Goal: Information Seeking & Learning: Check status

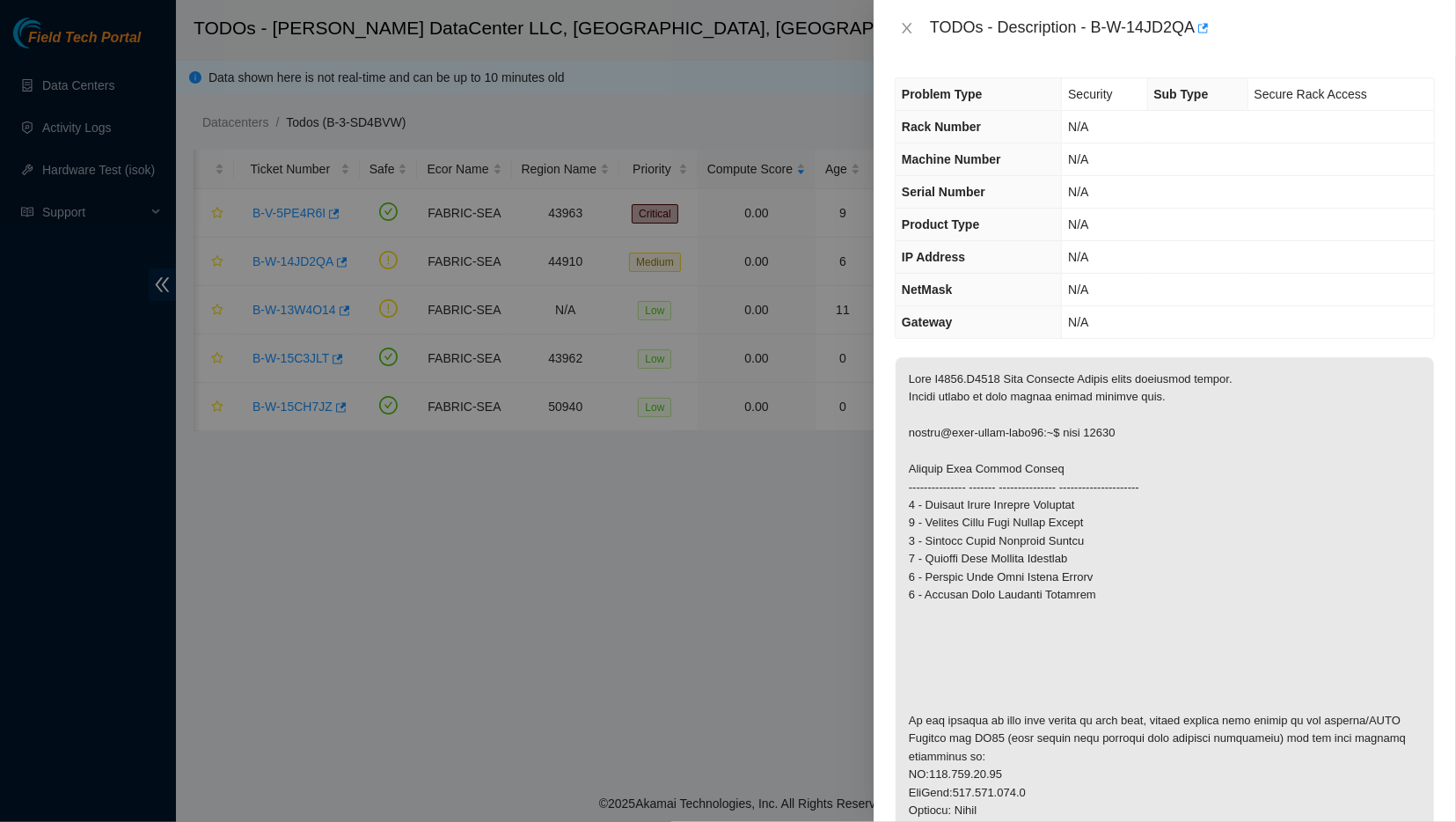
scroll to position [208, 0]
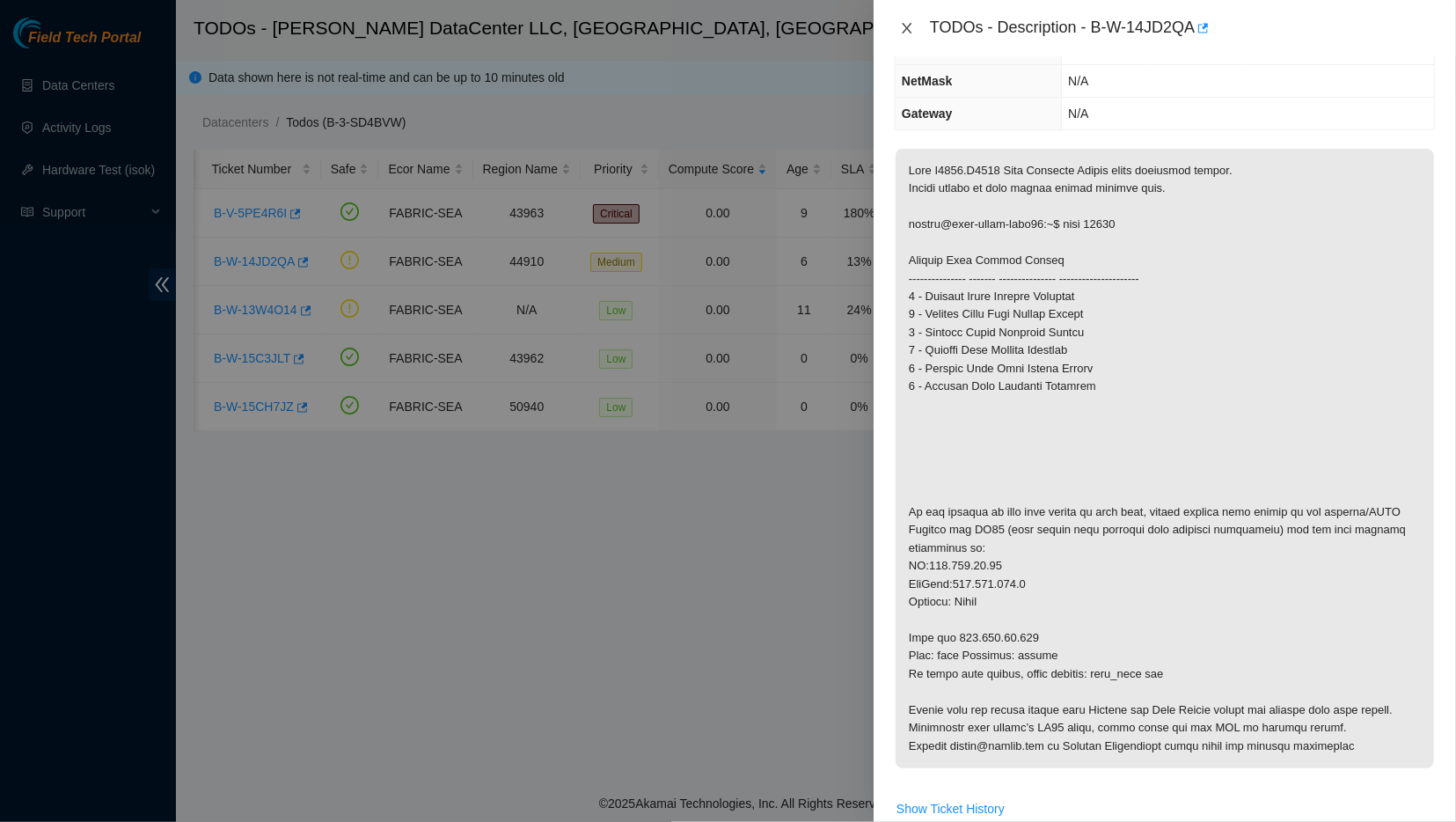
click at [900, 29] on icon "close" at bounding box center [907, 28] width 14 height 14
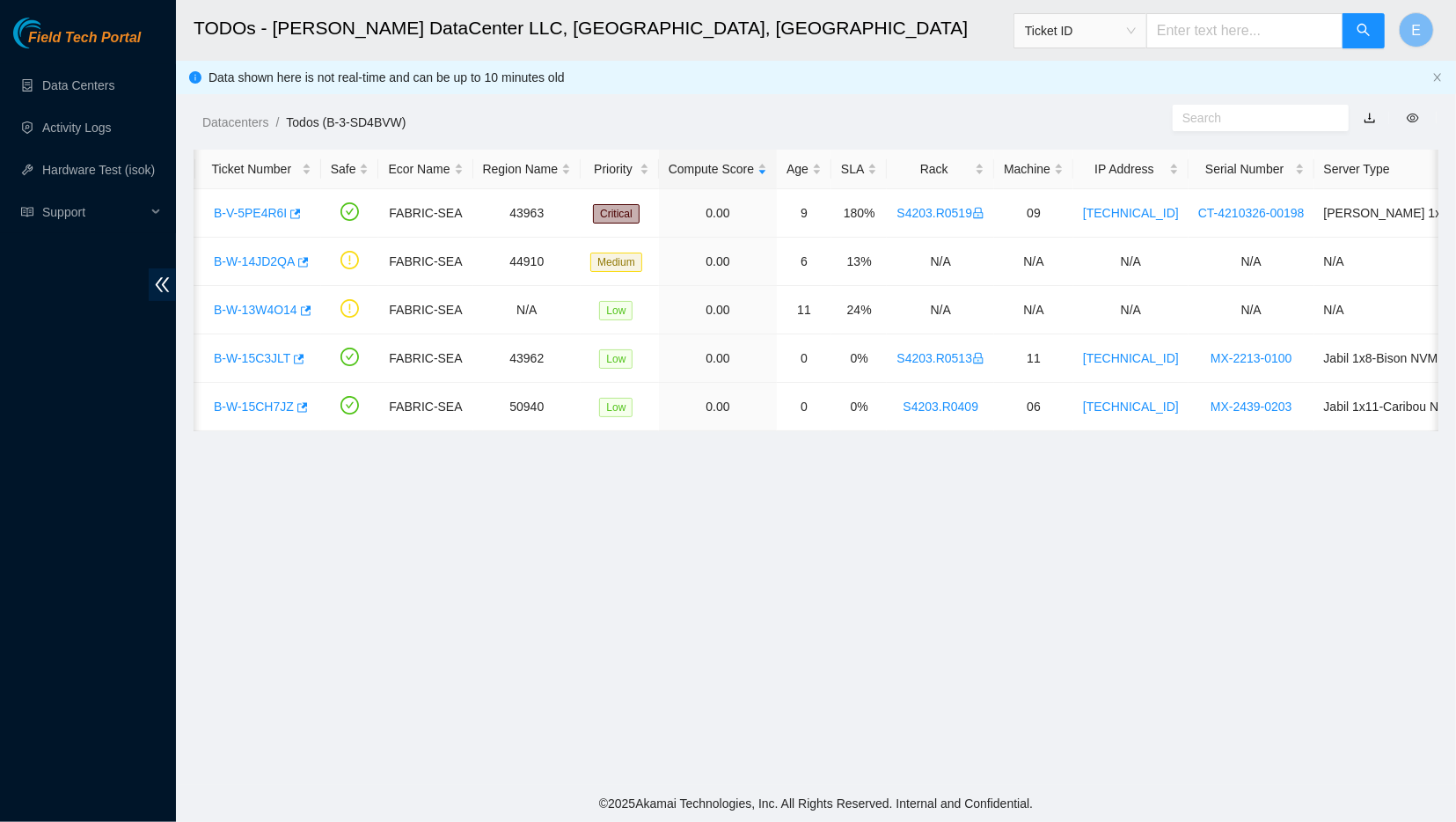
scroll to position [139, 0]
click at [255, 216] on link "B-V-5PE4R6I" at bounding box center [251, 213] width 73 height 14
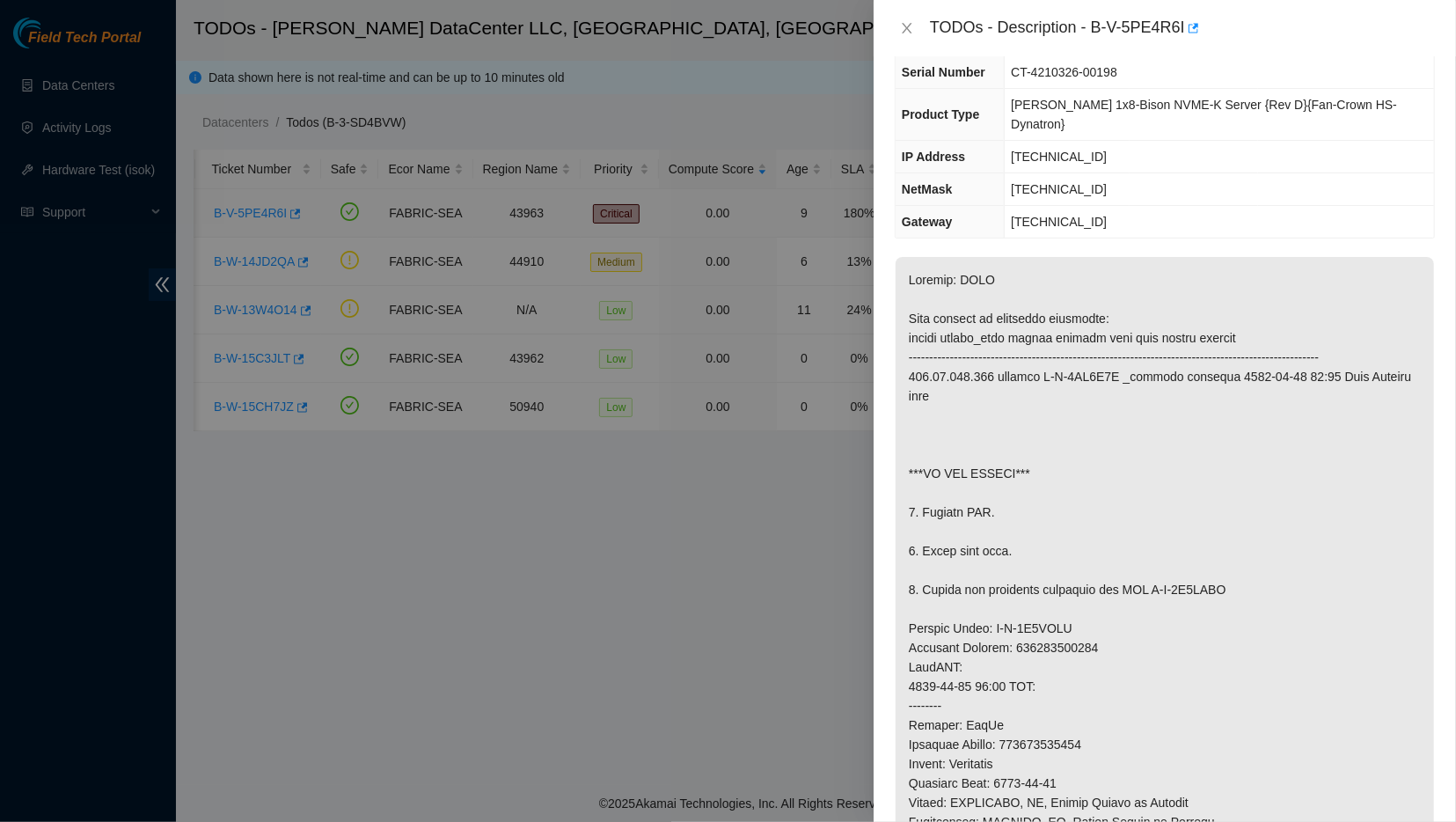
scroll to position [0, 0]
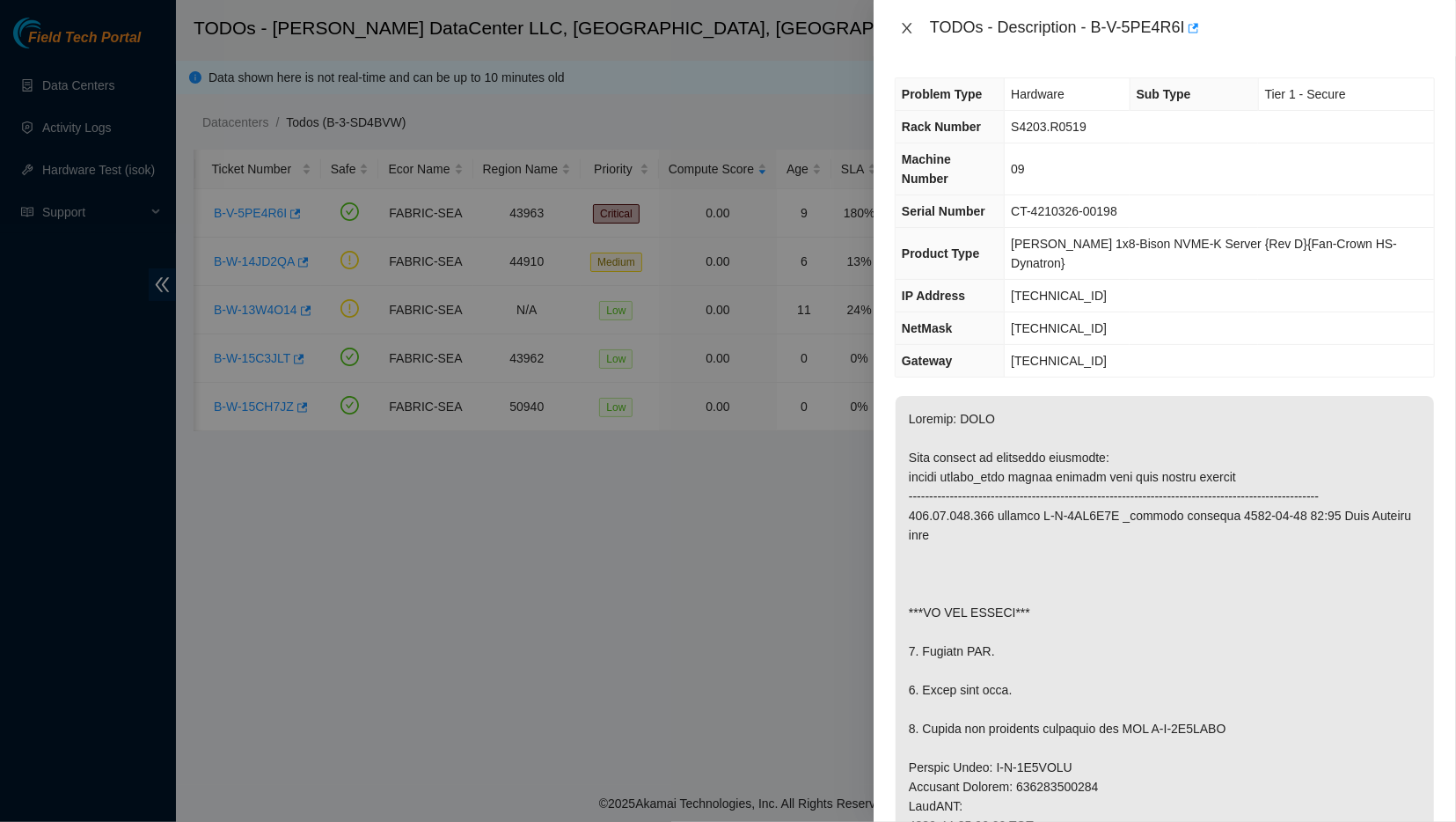
click at [909, 29] on icon "close" at bounding box center [907, 28] width 14 height 14
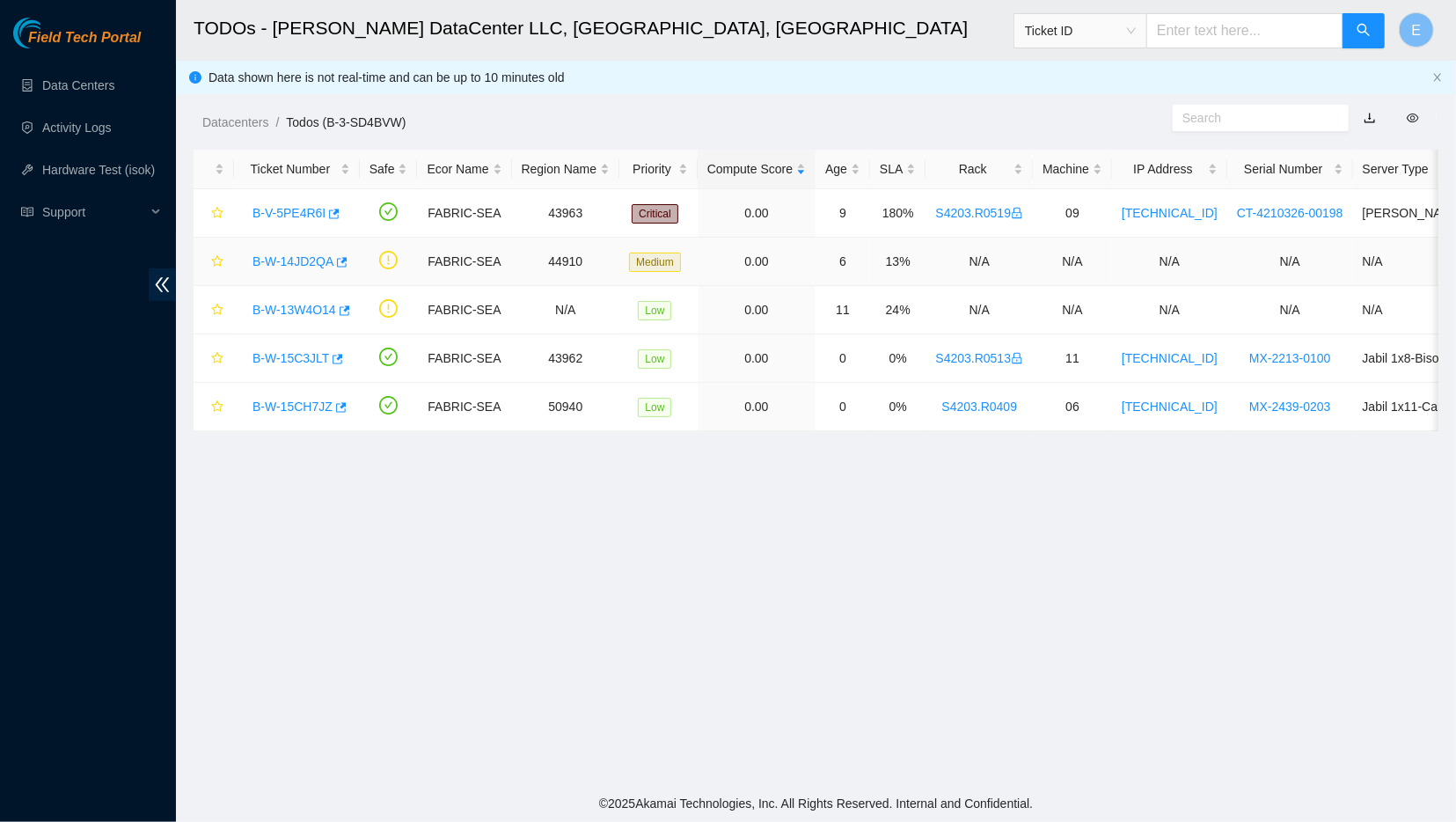
click at [285, 262] on link "B-W-14JD2QA" at bounding box center [293, 262] width 81 height 14
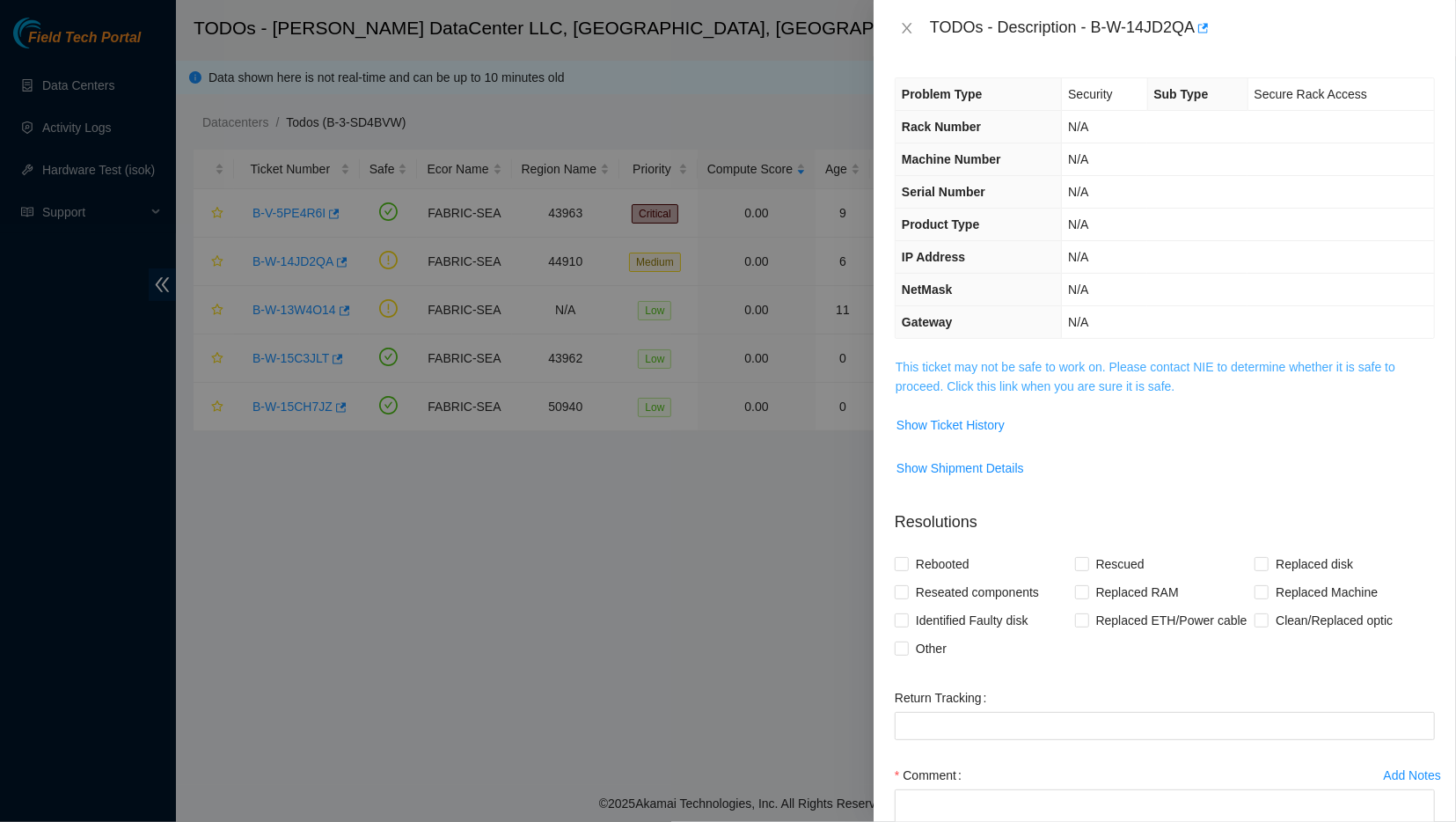
click at [958, 366] on link "This ticket may not be safe to work on. Please contact NIE to determine whether…" at bounding box center [1145, 377] width 499 height 34
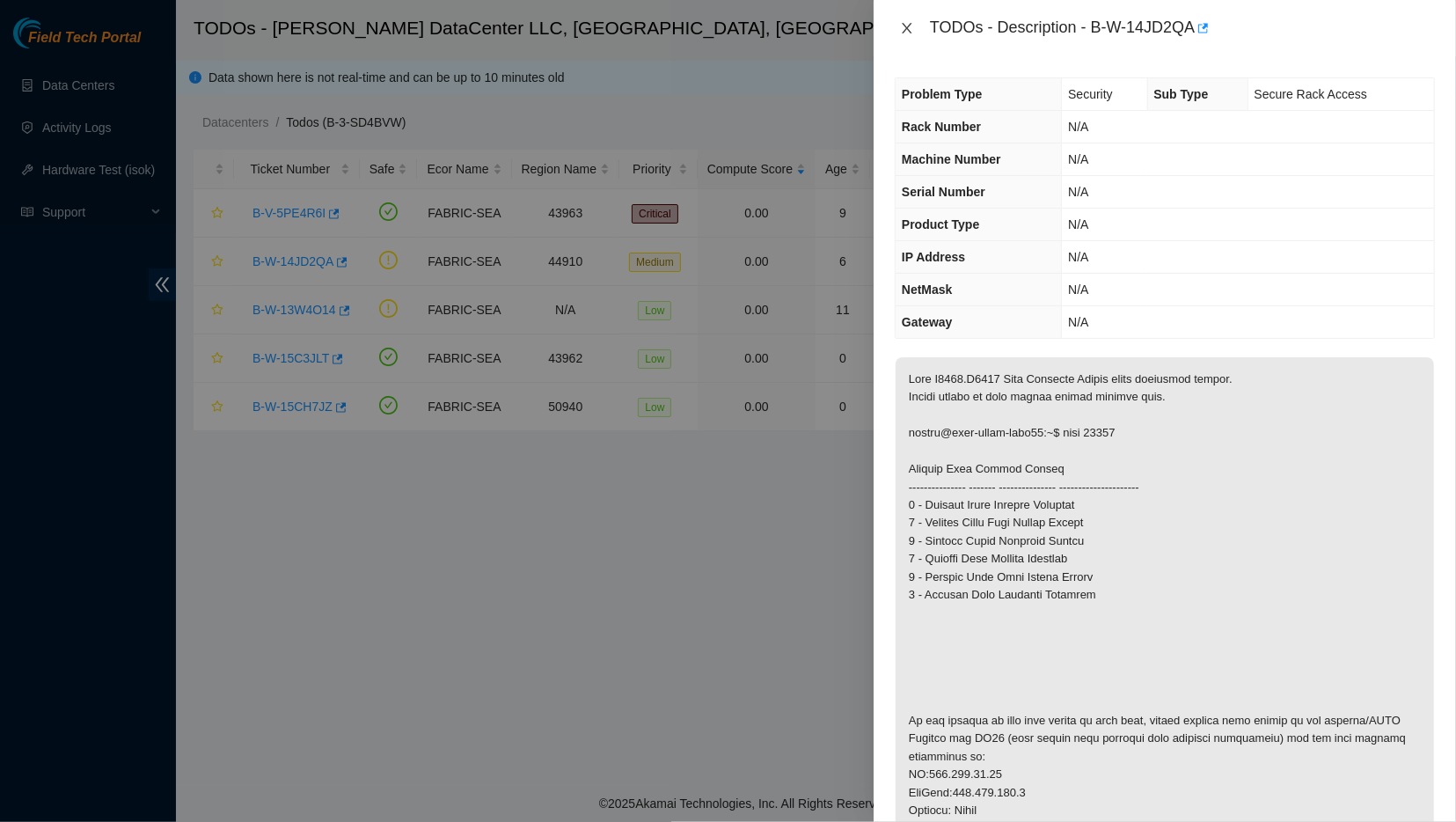
click at [904, 29] on icon "close" at bounding box center [907, 28] width 14 height 14
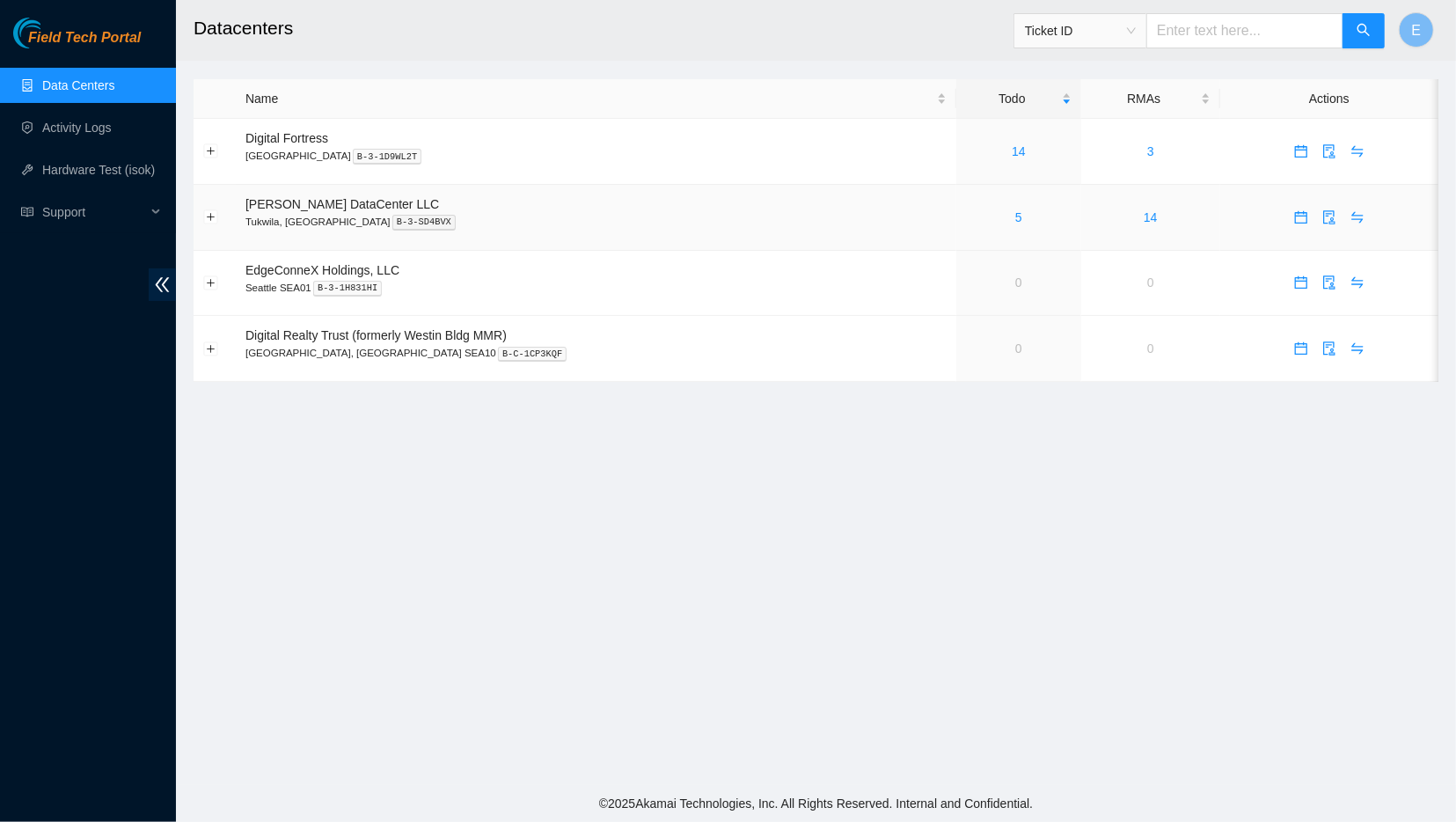
click at [966, 220] on div "5" at bounding box center [1019, 217] width 106 height 20
